Goal: Check status: Check status

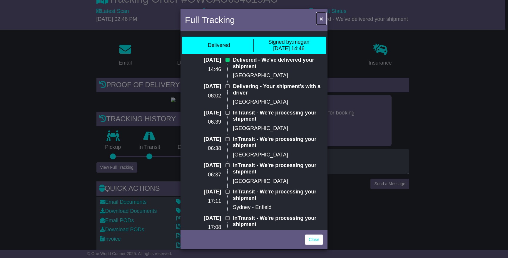
click at [320, 18] on span "×" at bounding box center [321, 18] width 4 height 7
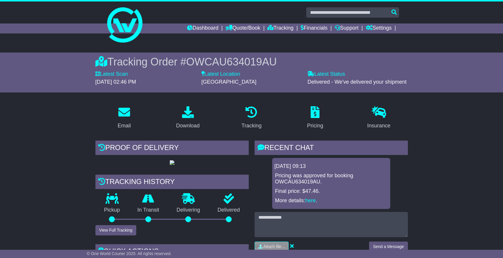
click at [122, 24] on div "Dashboard Quote/Book Domestic International Saved Quotes Drafts Domestic Quote …" at bounding box center [251, 29] width 301 height 10
click at [201, 29] on link "Dashboard" at bounding box center [202, 29] width 31 height 10
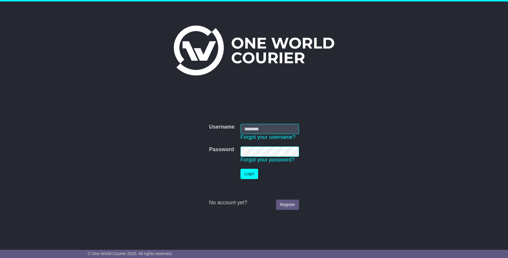
type input "**********"
click at [257, 178] on button "Login" at bounding box center [249, 174] width 18 height 10
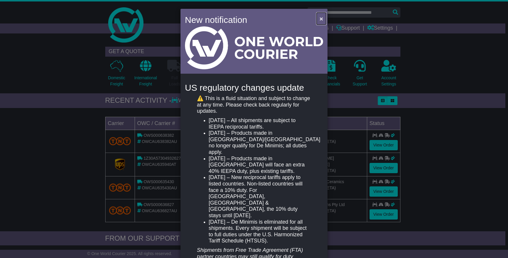
click at [319, 20] on span "×" at bounding box center [321, 18] width 4 height 7
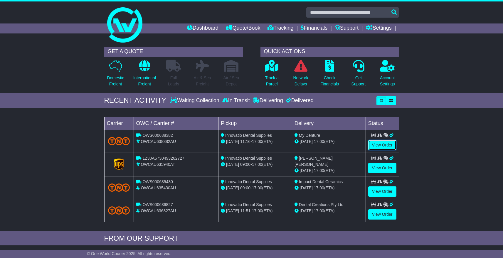
click at [389, 143] on link "View Order" at bounding box center [382, 145] width 28 height 10
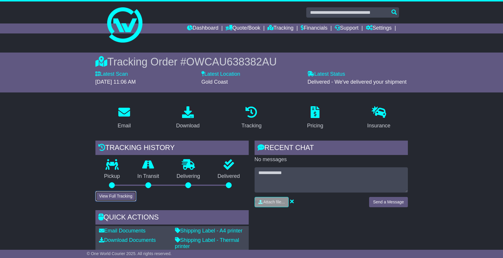
click at [108, 194] on button "View Full Tracking" at bounding box center [115, 196] width 41 height 10
